Goal: Task Accomplishment & Management: Use online tool/utility

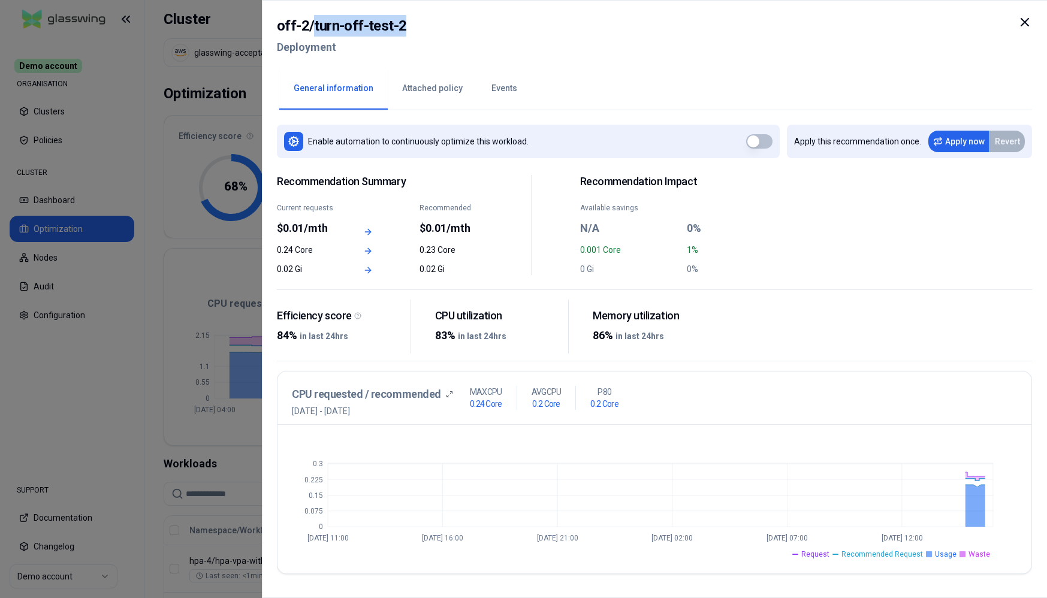
drag, startPoint x: 323, startPoint y: 27, endPoint x: 417, endPoint y: 25, distance: 93.6
click at [417, 25] on div "off-2 / turn-off-test-2 Deployment" at bounding box center [654, 40] width 755 height 50
copy h2 "turn-off-test-2"
click at [1024, 22] on icon at bounding box center [1025, 22] width 14 height 14
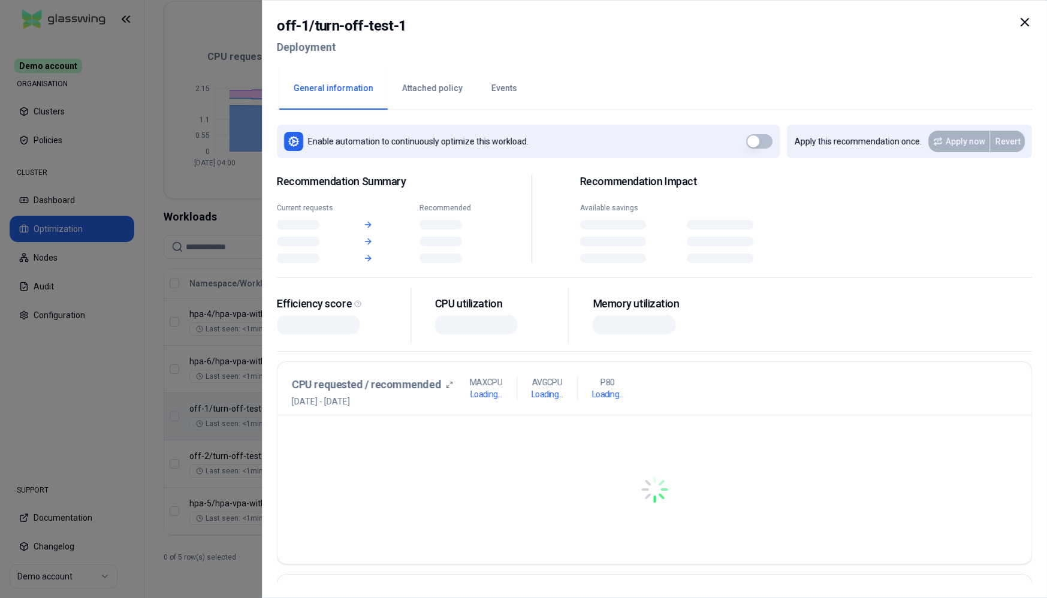
scroll to position [247, 0]
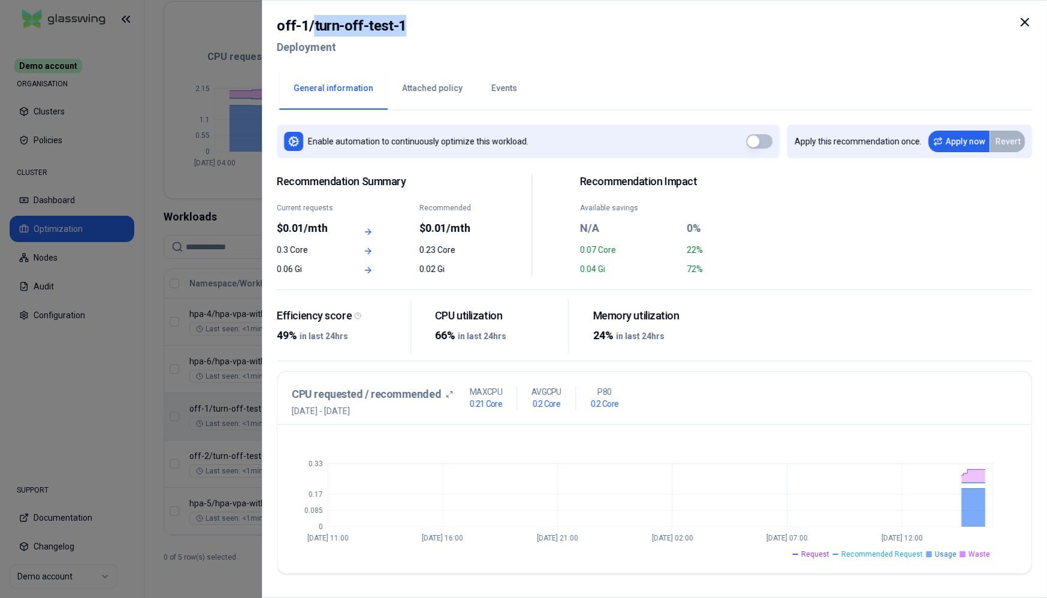
drag, startPoint x: 311, startPoint y: 26, endPoint x: 511, endPoint y: 35, distance: 200.5
click at [509, 35] on div "off-1 / turn-off-test-1 Deployment" at bounding box center [654, 40] width 755 height 50
copy h2 "turn-off-test-1"
click at [764, 140] on button "button" at bounding box center [759, 141] width 26 height 14
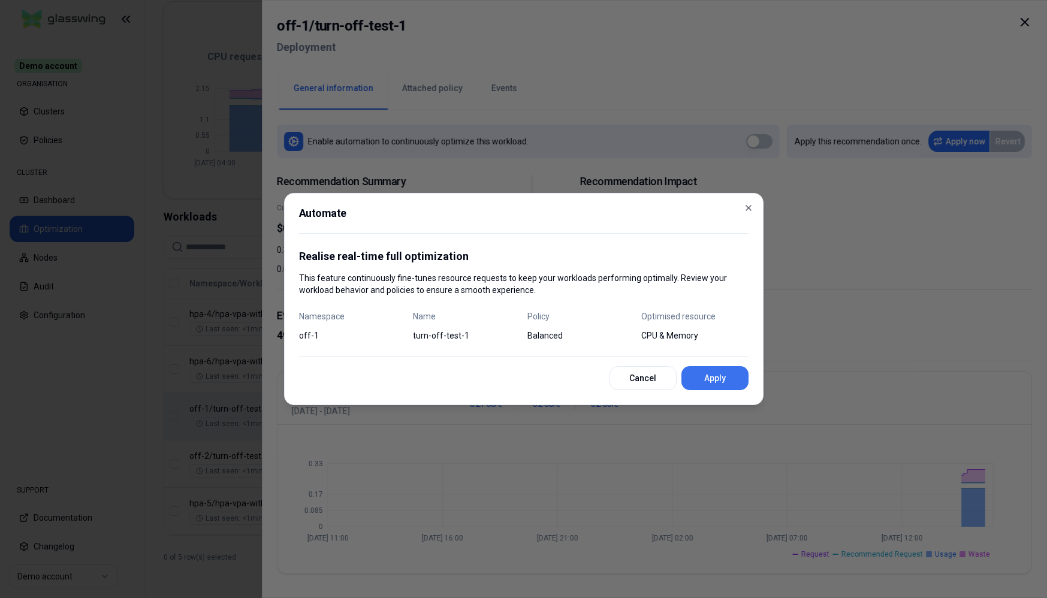
click at [707, 381] on button "Apply" at bounding box center [715, 378] width 67 height 24
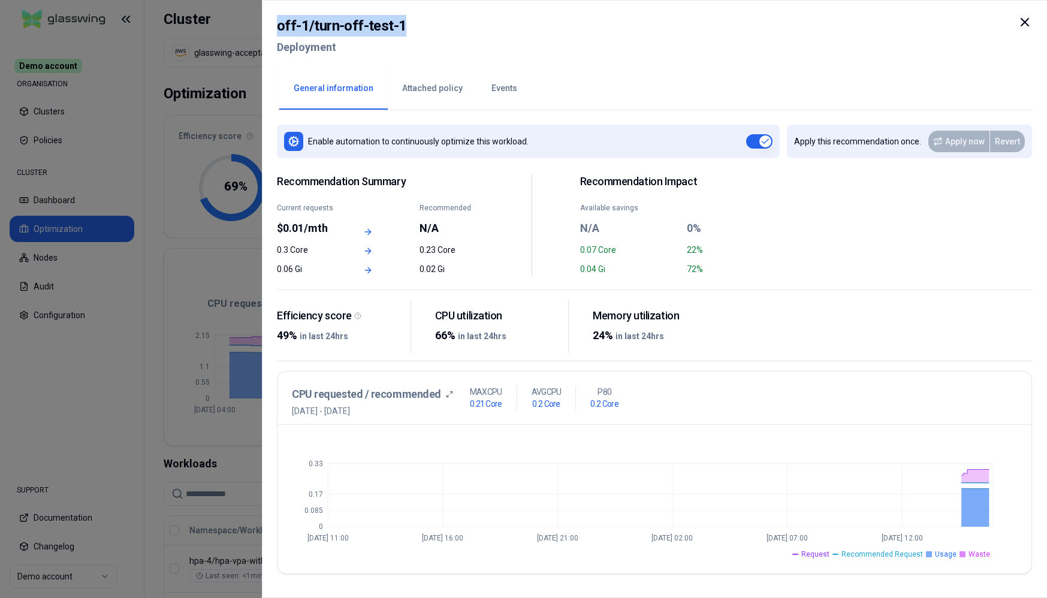
drag, startPoint x: 276, startPoint y: 26, endPoint x: 407, endPoint y: 28, distance: 130.7
click at [407, 28] on div "off-1 / turn-off-test-1 Deployment General information Attached policy Events E…" at bounding box center [654, 299] width 785 height 598
copy h2 "off-1 / turn-off-test-1"
click at [1022, 20] on icon at bounding box center [1025, 22] width 14 height 14
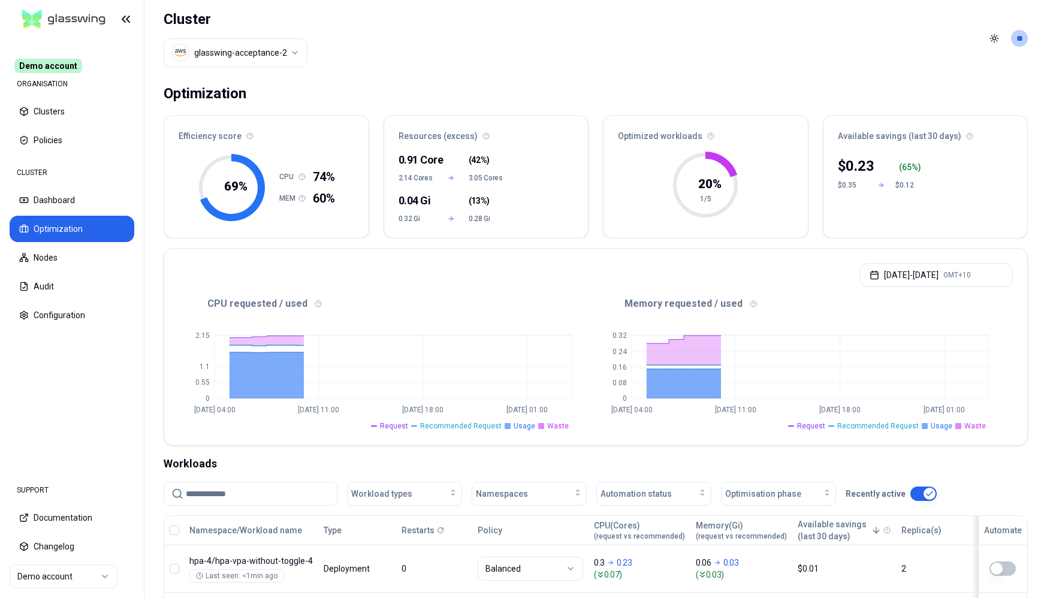
scroll to position [247, 0]
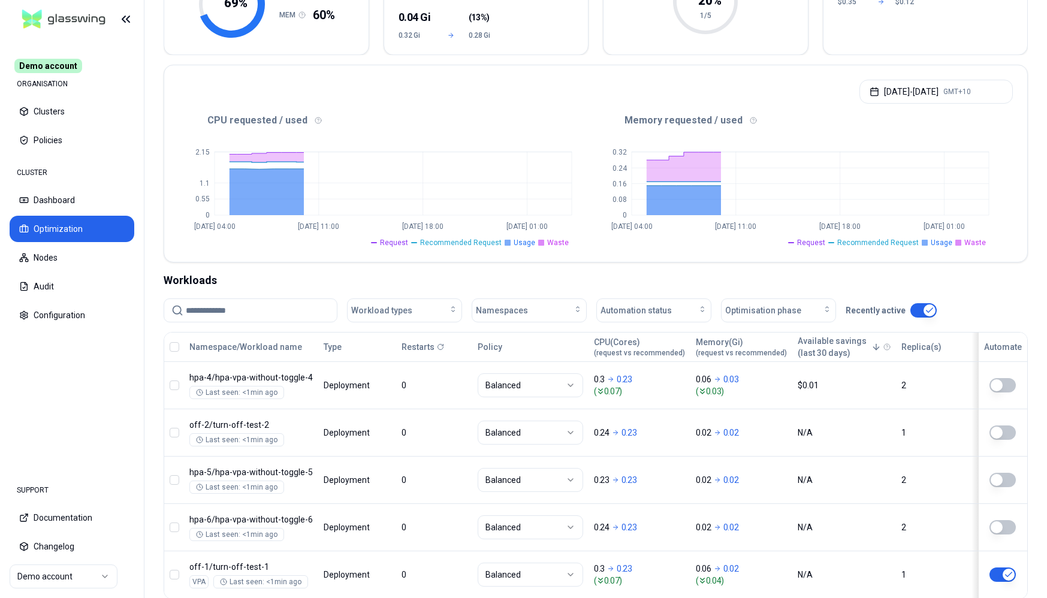
scroll to position [234, 0]
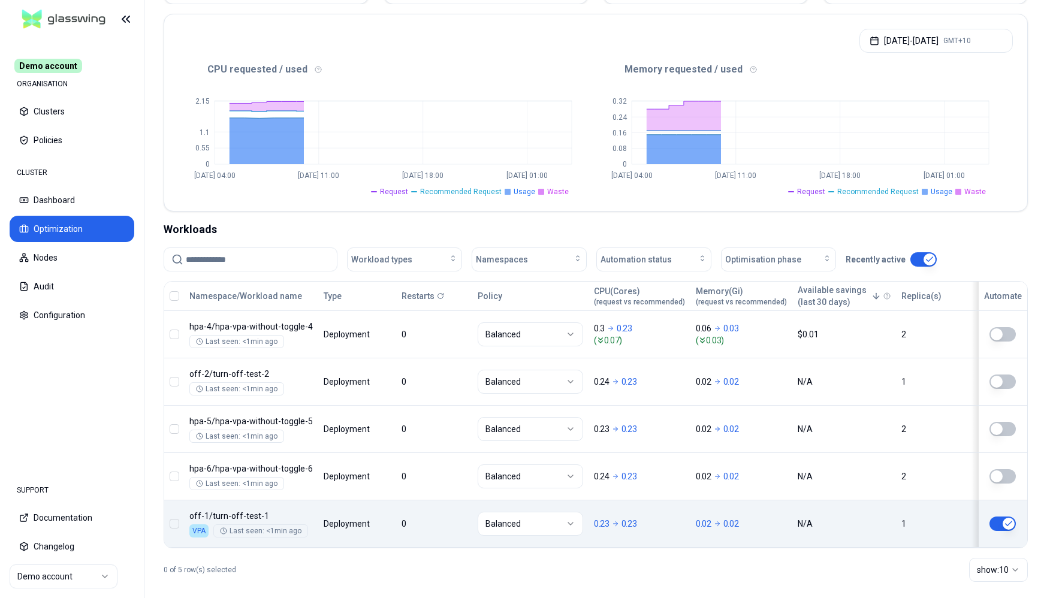
click at [1006, 526] on button "button" at bounding box center [1003, 524] width 26 height 14
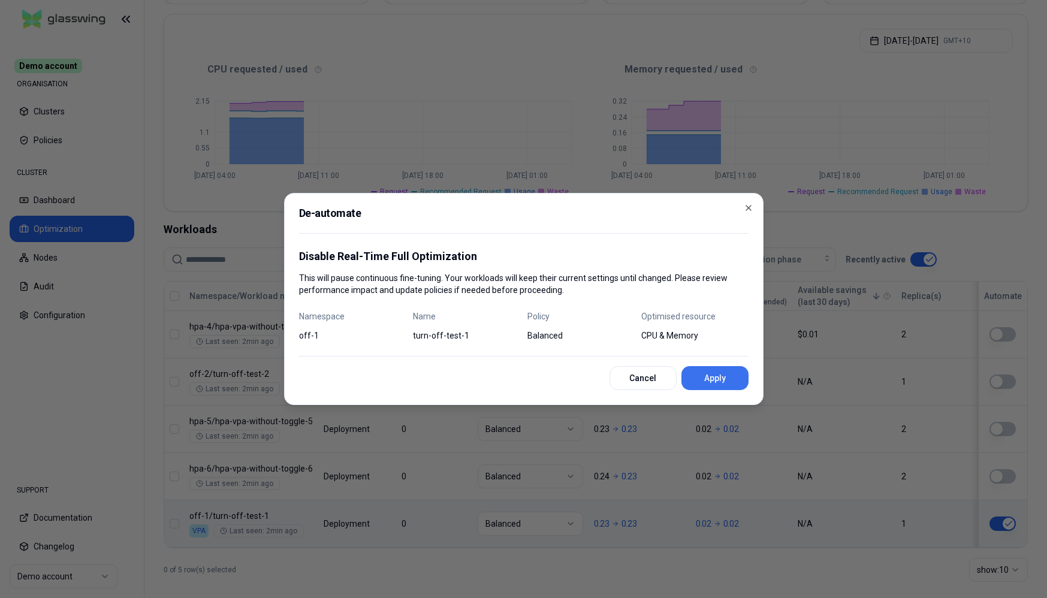
click at [725, 381] on button "Apply" at bounding box center [715, 378] width 67 height 24
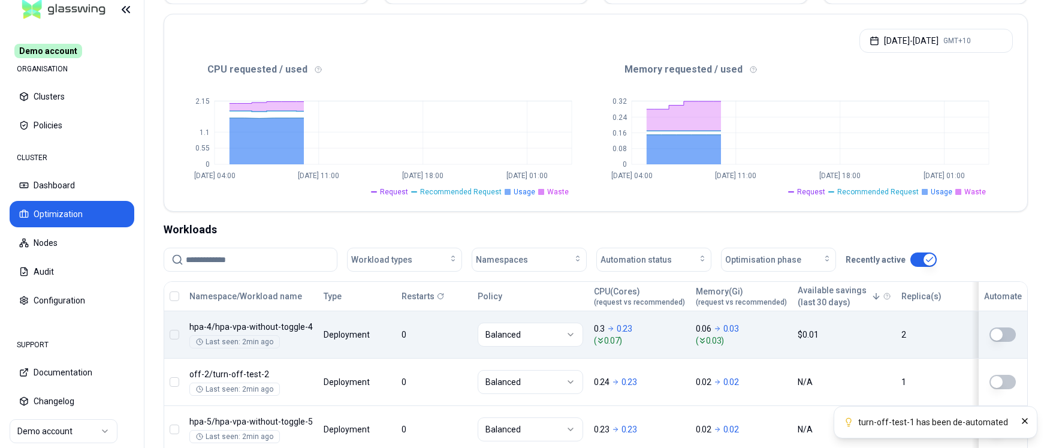
scroll to position [398, 0]
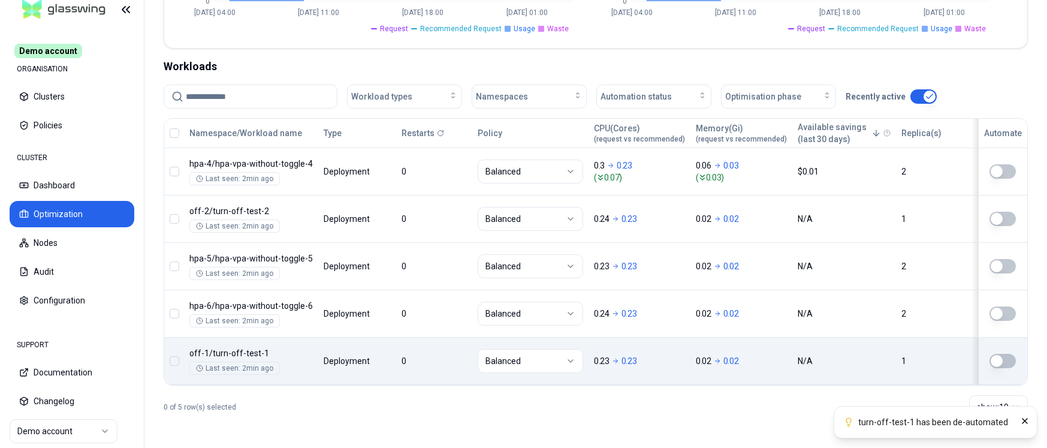
click at [1005, 359] on button "button" at bounding box center [1003, 361] width 26 height 14
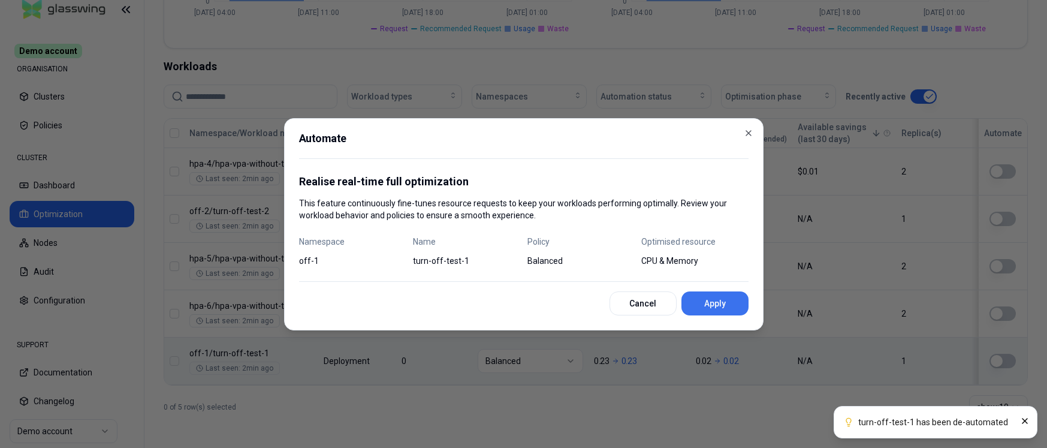
click at [724, 299] on button "Apply" at bounding box center [715, 303] width 67 height 24
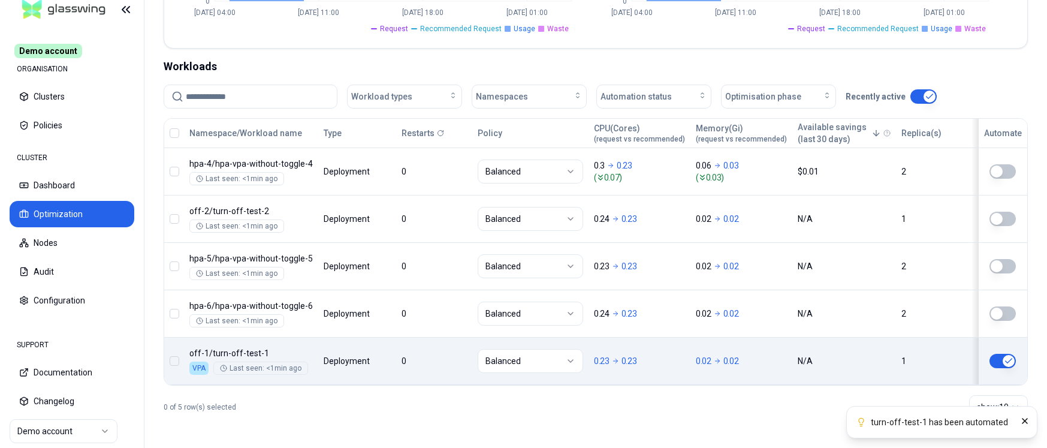
click at [995, 361] on button "button" at bounding box center [1003, 361] width 26 height 14
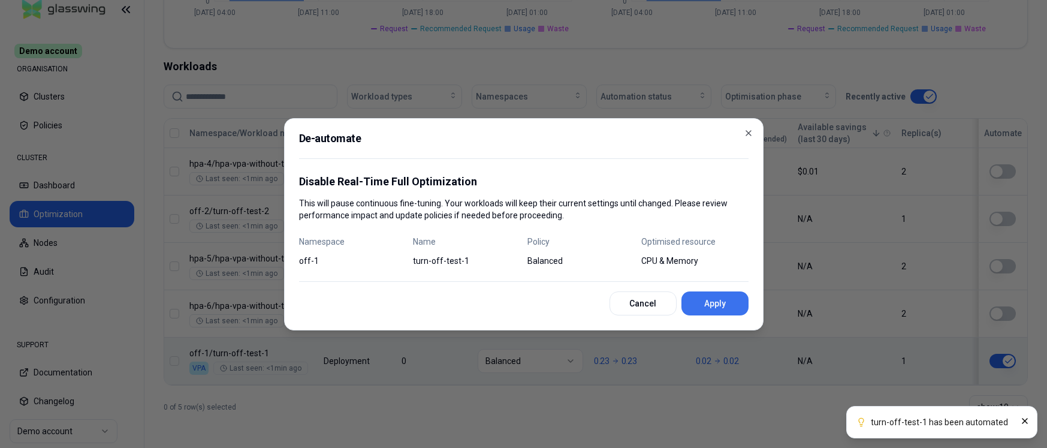
click at [731, 309] on button "Apply" at bounding box center [715, 303] width 67 height 24
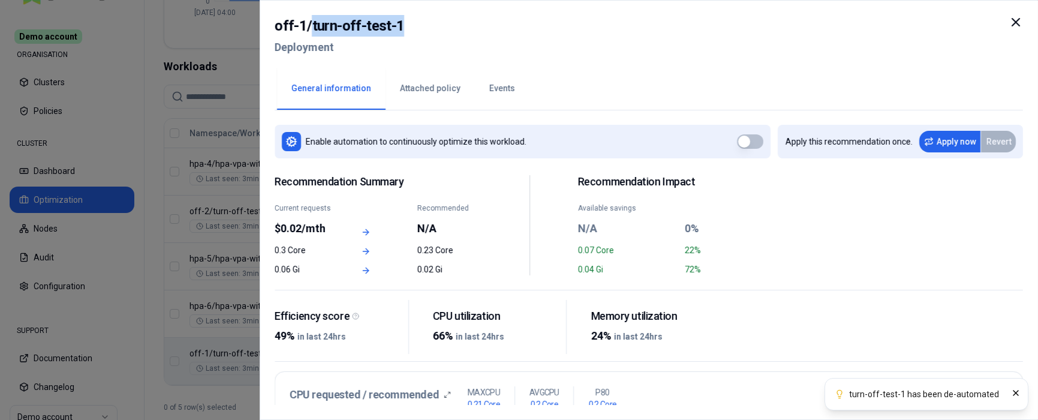
drag, startPoint x: 310, startPoint y: 28, endPoint x: 444, endPoint y: 28, distance: 134.3
click at [444, 29] on div "off-1 / turn-off-test-1 Deployment" at bounding box center [649, 40] width 748 height 50
copy h2 "turn-off-test-1"
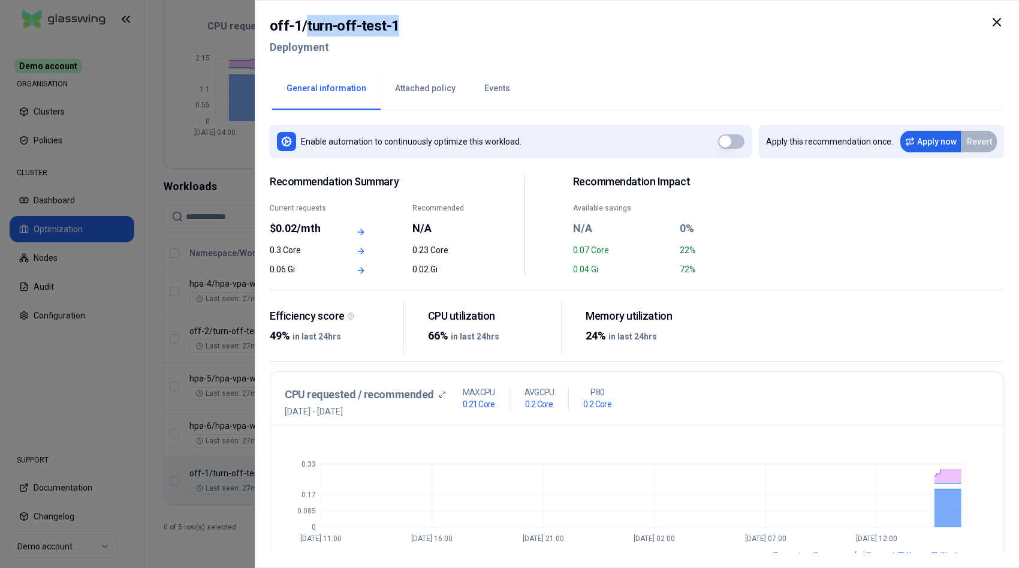
scroll to position [278, 0]
